Goal: Information Seeking & Learning: Learn about a topic

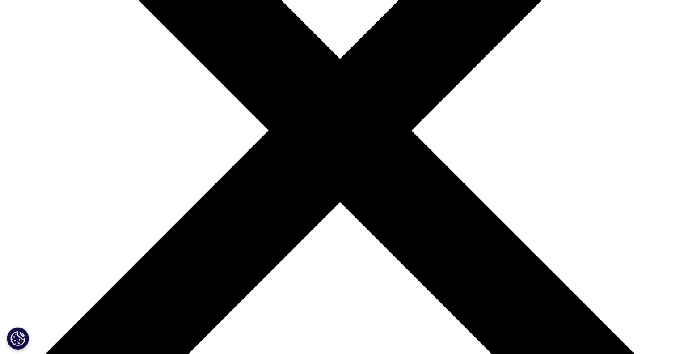
scroll to position [219, 0]
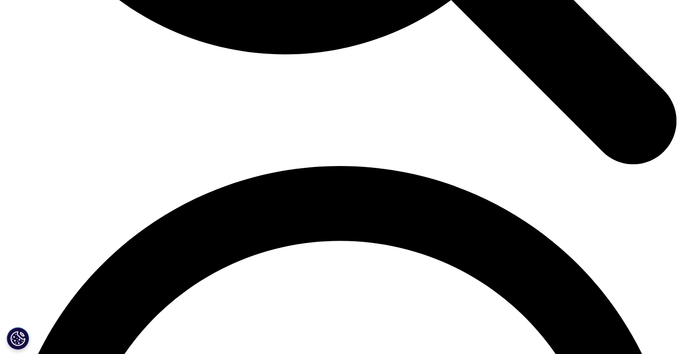
scroll to position [1196, 0]
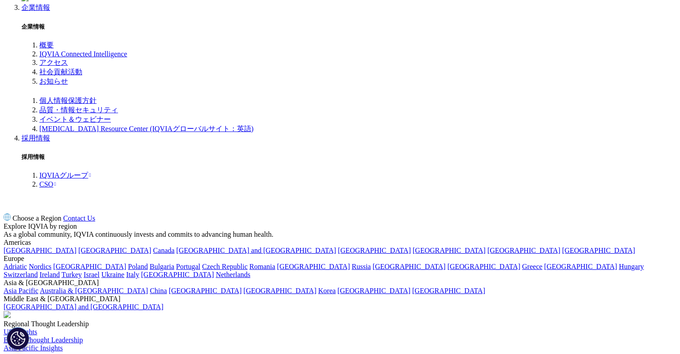
scroll to position [2630, 0]
